Goal: Book appointment/travel/reservation

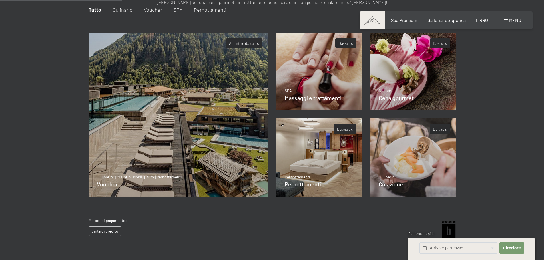
scroll to position [108, 0]
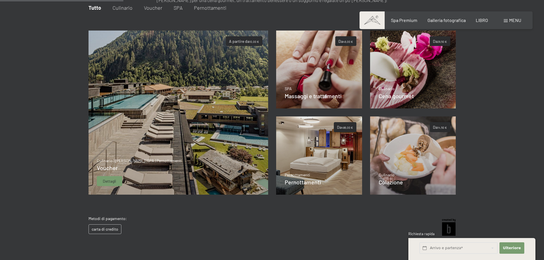
click at [113, 185] on div "Dettagli" at bounding box center [109, 181] width 25 height 10
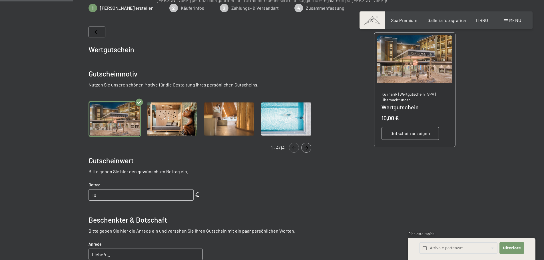
scroll to position [83, 0]
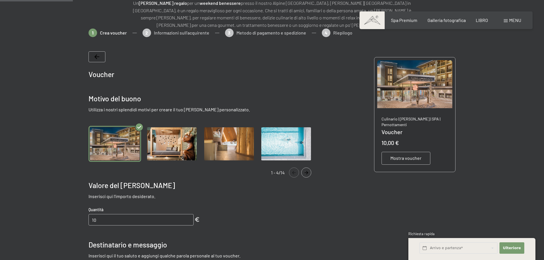
click at [161, 153] on img "Galleria" at bounding box center [172, 144] width 53 height 36
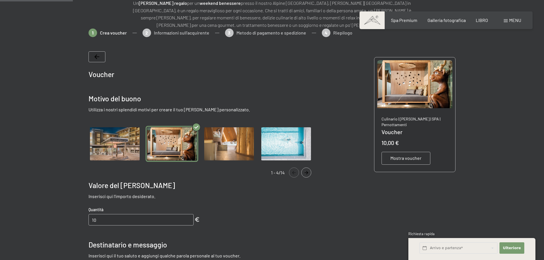
click at [107, 146] on img "Galleria" at bounding box center [115, 144] width 53 height 36
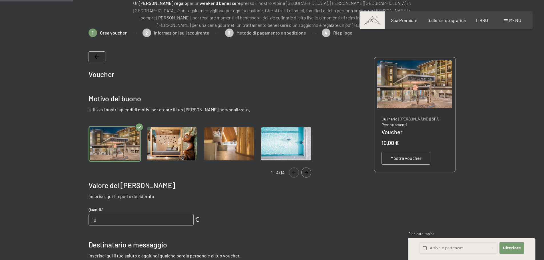
click at [163, 147] on img "Galleria" at bounding box center [172, 144] width 53 height 36
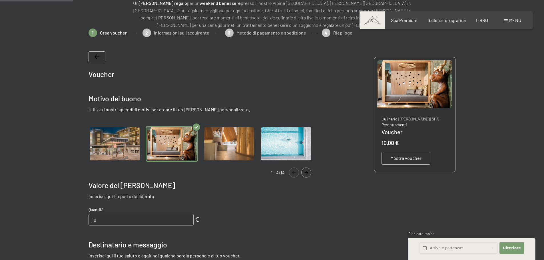
click at [210, 145] on img "Galleria" at bounding box center [229, 144] width 53 height 36
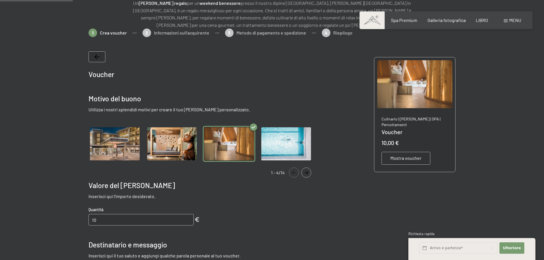
click at [267, 144] on img "Galleria" at bounding box center [286, 144] width 53 height 36
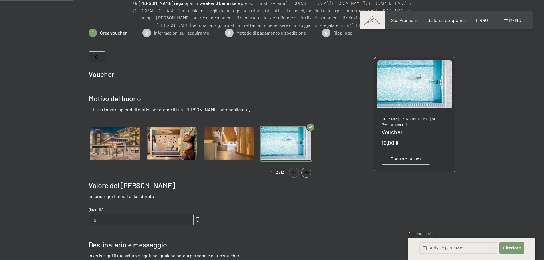
click at [117, 144] on img "Galleria" at bounding box center [115, 144] width 53 height 36
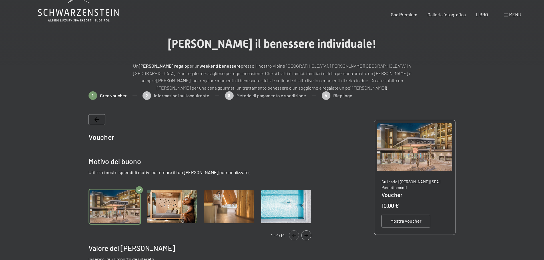
scroll to position [0, 0]
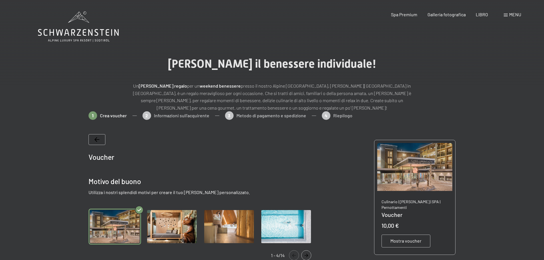
click at [402, 11] on div "Libro Richieste Spa Premium Galleria fotografica LIBRO menu DI ESSO IT Buono Ga…" at bounding box center [446, 14] width 150 height 6
click at [402, 14] on font "Spa Premium" at bounding box center [404, 13] width 26 height 5
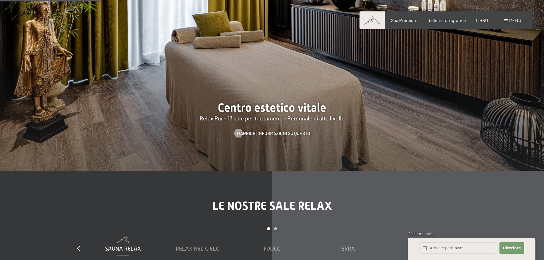
scroll to position [807, 0]
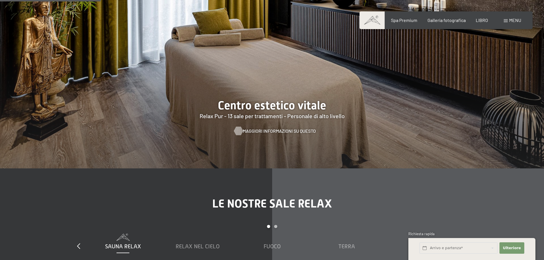
click at [261, 128] on font "Maggiori informazioni su questo" at bounding box center [279, 130] width 73 height 5
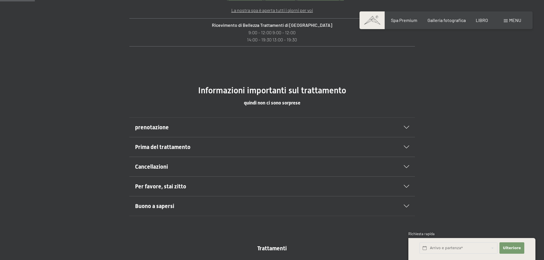
scroll to position [293, 0]
click at [407, 130] on div "prenotazione" at bounding box center [272, 126] width 274 height 19
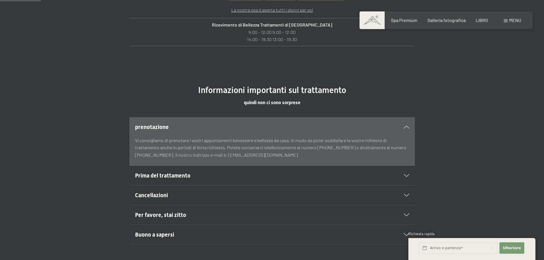
scroll to position [345, 0]
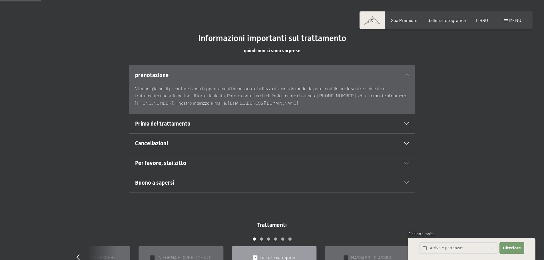
click at [410, 115] on section "Prima del trattamento Vi preghiamo di arrivare con calma alla reception della n…" at bounding box center [272, 124] width 286 height 20
click at [407, 127] on div "Prima del trattamento" at bounding box center [272, 123] width 274 height 19
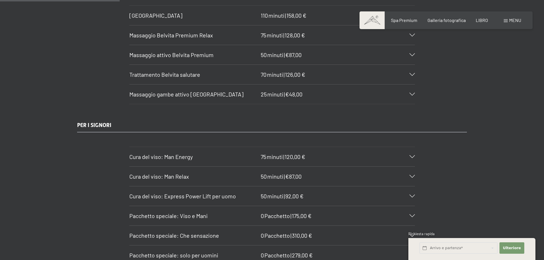
scroll to position [981, 0]
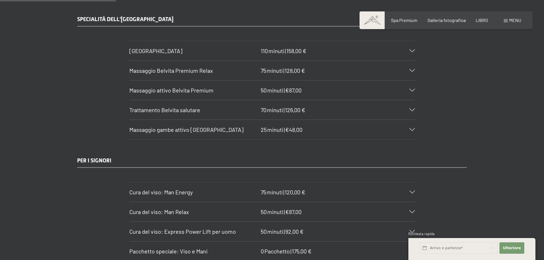
click at [410, 67] on div "Massaggio Belvita Premium Relax 75 minuti | 128,00 €" at bounding box center [272, 70] width 286 height 19
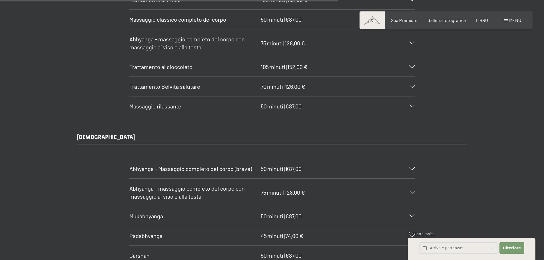
scroll to position [2838, 0]
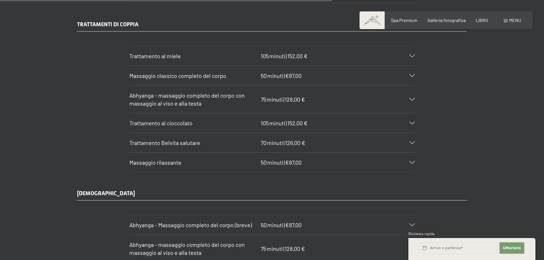
click at [409, 98] on div at bounding box center [408, 99] width 13 height 3
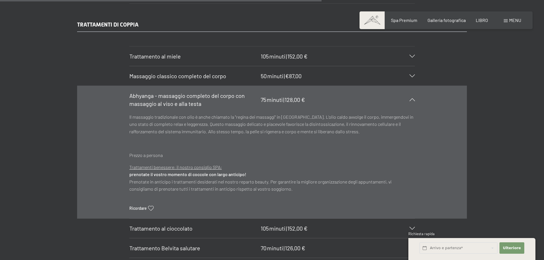
click at [409, 98] on div at bounding box center [408, 99] width 13 height 3
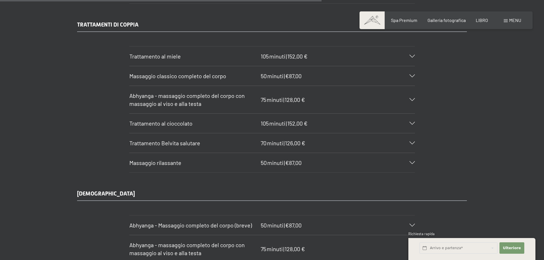
click at [408, 161] on div at bounding box center [408, 162] width 13 height 3
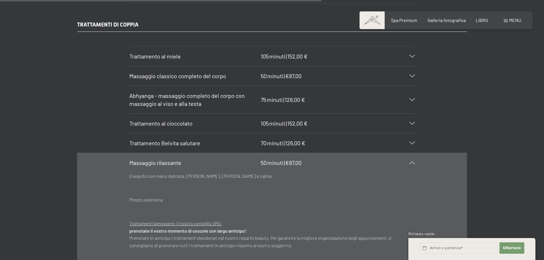
click at [408, 161] on div at bounding box center [408, 162] width 13 height 3
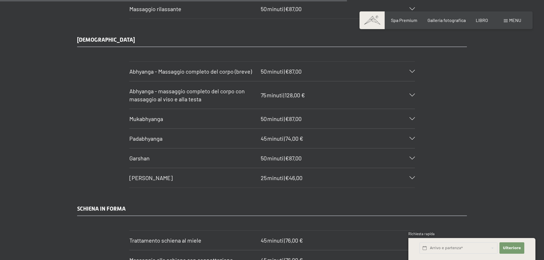
scroll to position [2933, 0]
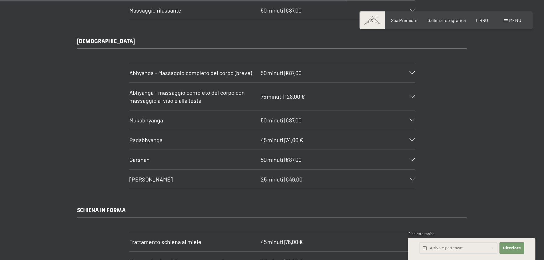
click at [412, 63] on div "Abhyanga - Massaggio completo del corpo (breve) 50 minuti | €87,00" at bounding box center [272, 72] width 286 height 19
